Goal: Contribute content

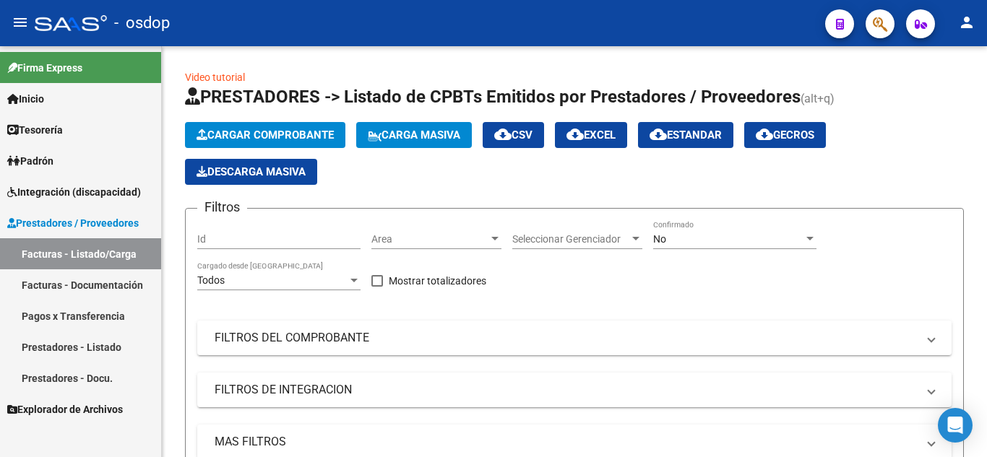
drag, startPoint x: 111, startPoint y: 287, endPoint x: 142, endPoint y: 280, distance: 31.7
click at [111, 287] on link "Facturas - Documentación" at bounding box center [80, 284] width 161 height 31
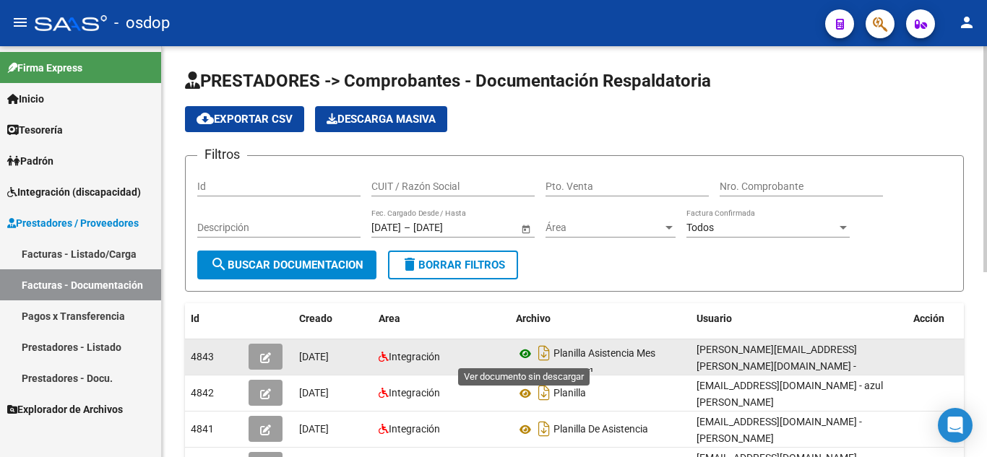
click at [529, 355] on icon at bounding box center [525, 353] width 19 height 17
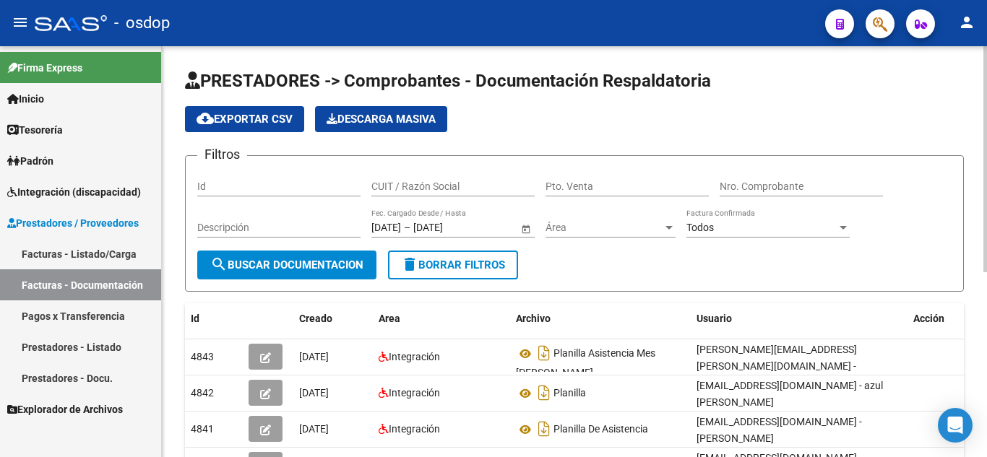
click at [473, 179] on div "CUIT / Razón Social" at bounding box center [452, 182] width 163 height 29
click at [459, 183] on input "CUIT / Razón Social" at bounding box center [452, 187] width 163 height 12
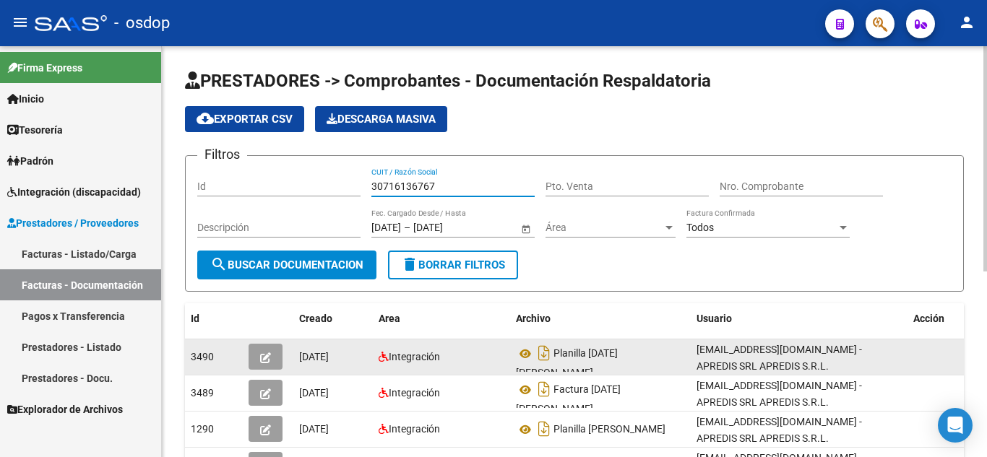
type input "30716136767"
click at [262, 357] on icon "button" at bounding box center [265, 358] width 11 height 11
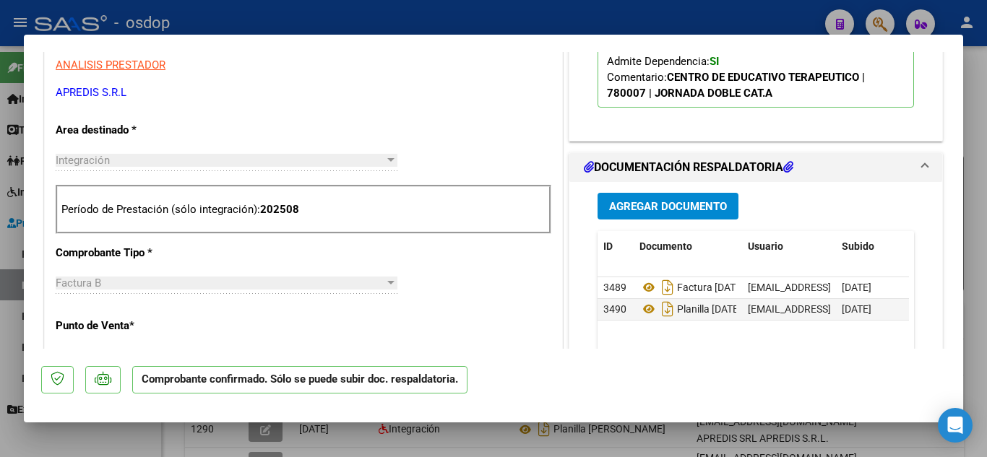
scroll to position [506, 0]
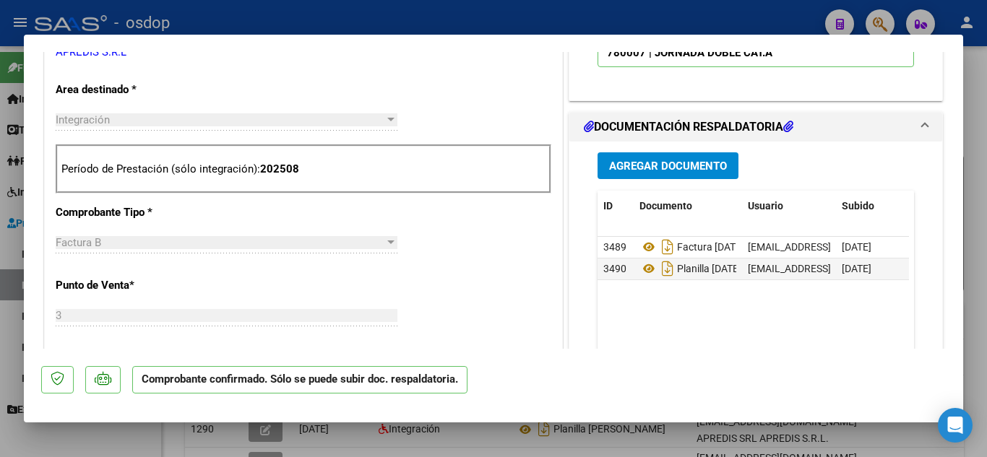
click at [670, 159] on span "Agregar Documento" at bounding box center [668, 165] width 118 height 13
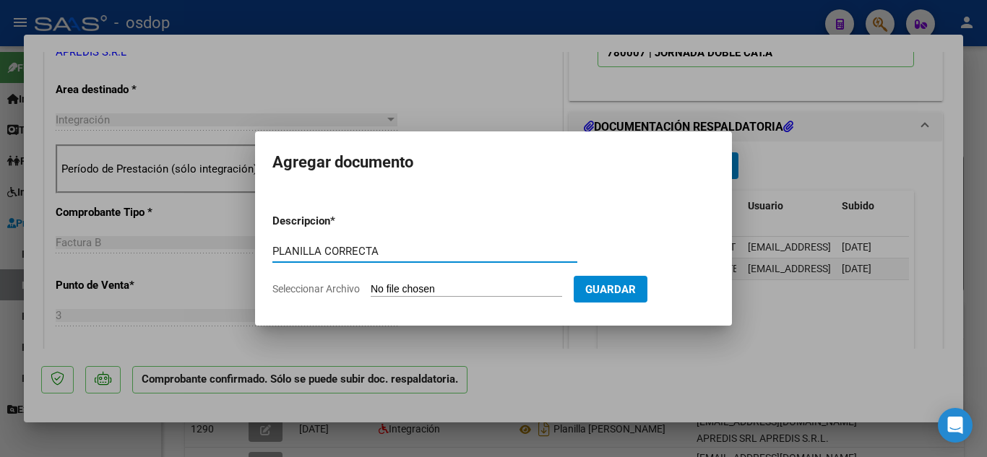
type input "PLANILLA CORRECTA"
click at [491, 290] on input "Seleccionar Archivo" at bounding box center [466, 290] width 191 height 14
type input "C:\fakepath\PLANILLA [DATE] [PERSON_NAME].pdf"
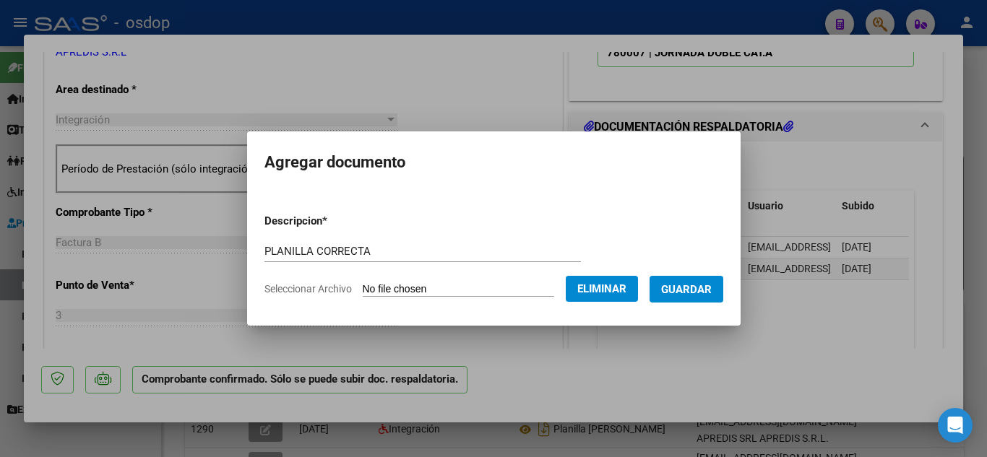
click at [705, 292] on span "Guardar" at bounding box center [686, 289] width 51 height 13
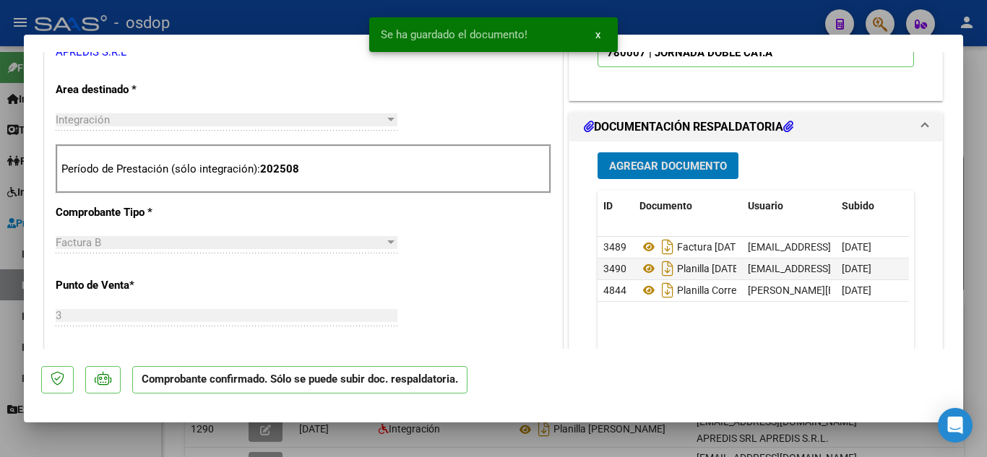
click at [248, 438] on div at bounding box center [493, 228] width 987 height 457
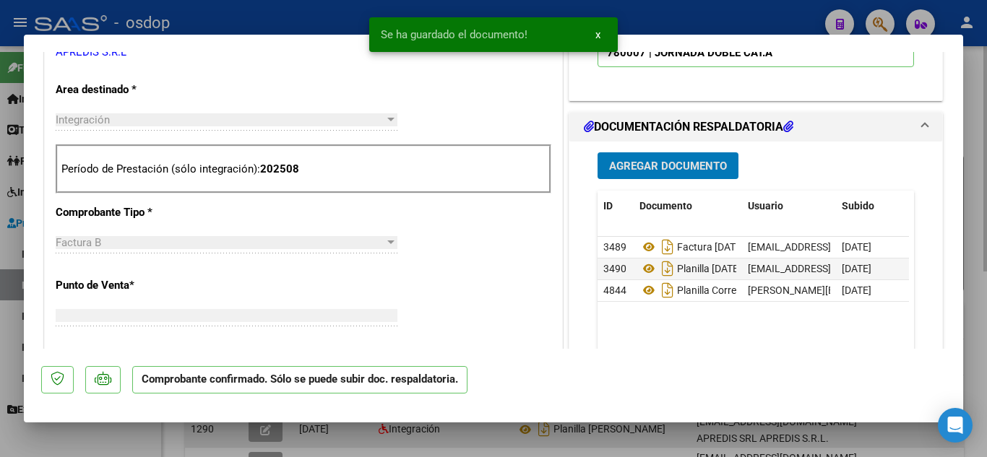
type input "$ 0,00"
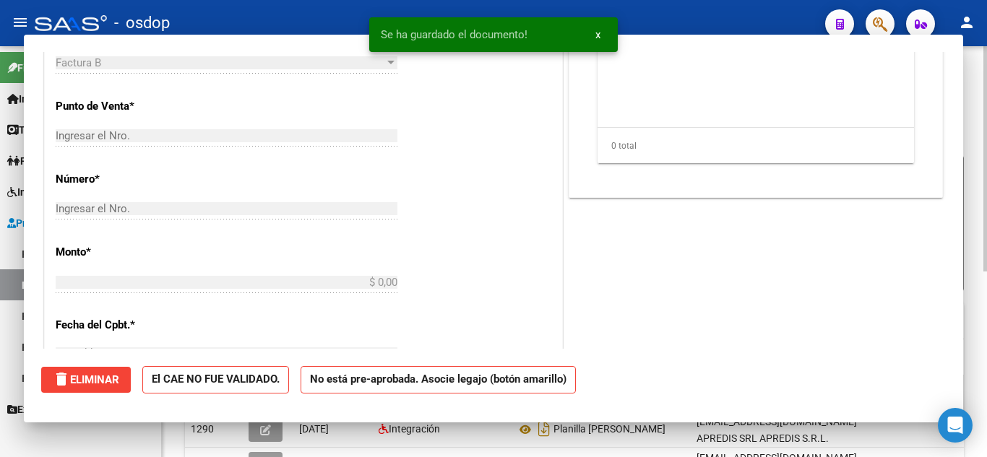
scroll to position [275, 0]
